Goal: Task Accomplishment & Management: Manage account settings

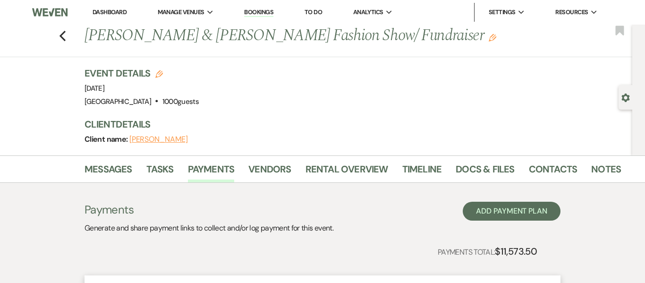
click at [254, 12] on link "Bookings" at bounding box center [258, 12] width 29 height 9
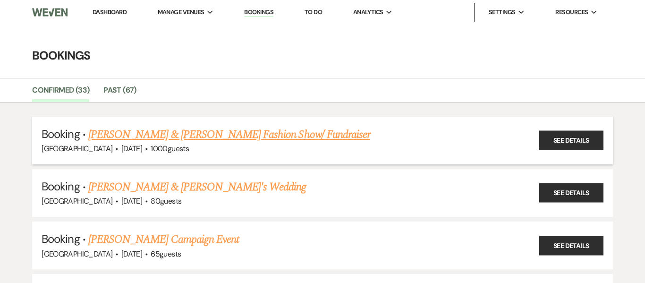
click at [262, 140] on link "[PERSON_NAME] & [PERSON_NAME] Fashion Show/ Fundraiser" at bounding box center [229, 134] width 282 height 17
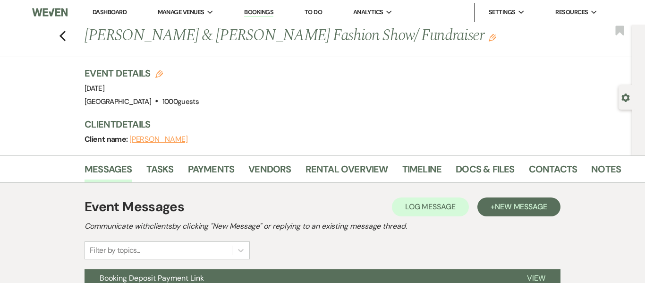
click at [118, 12] on link "Dashboard" at bounding box center [110, 12] width 34 height 8
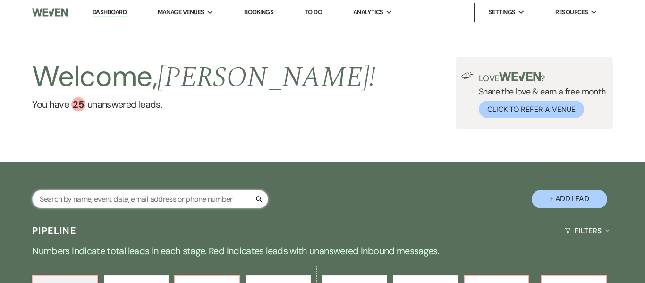
click at [196, 200] on input "text" at bounding box center [150, 199] width 236 height 18
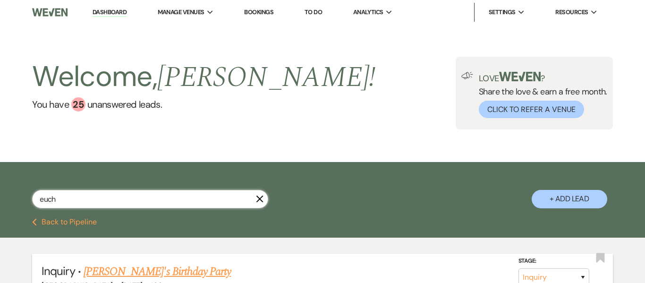
type input "euch"
click at [143, 270] on link "[PERSON_NAME]'s Birthday Party" at bounding box center [157, 271] width 147 height 17
select select "22"
select select "4"
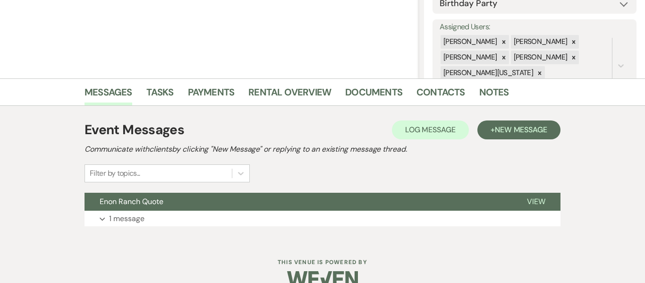
scroll to position [177, 0]
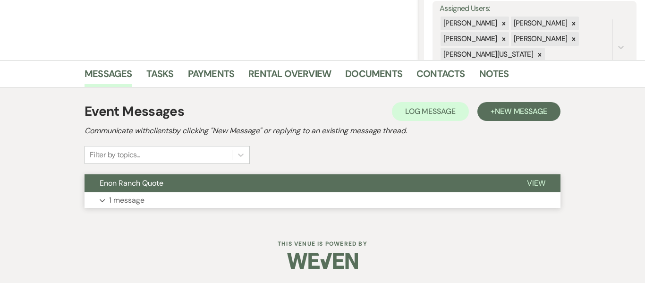
click at [133, 199] on p "1 message" at bounding box center [126, 200] width 35 height 12
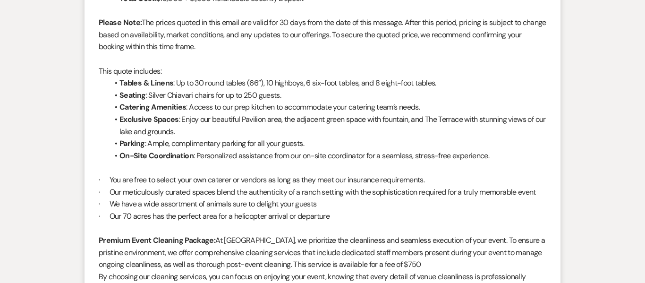
scroll to position [529, 0]
